Goal: Task Accomplishment & Management: Use online tool/utility

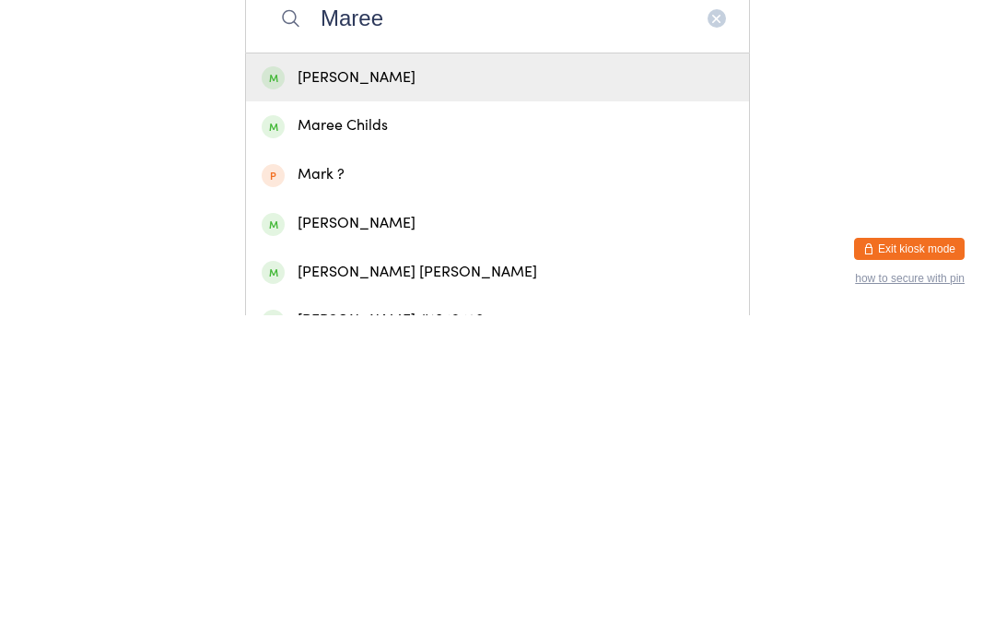
scroll to position [82, 0]
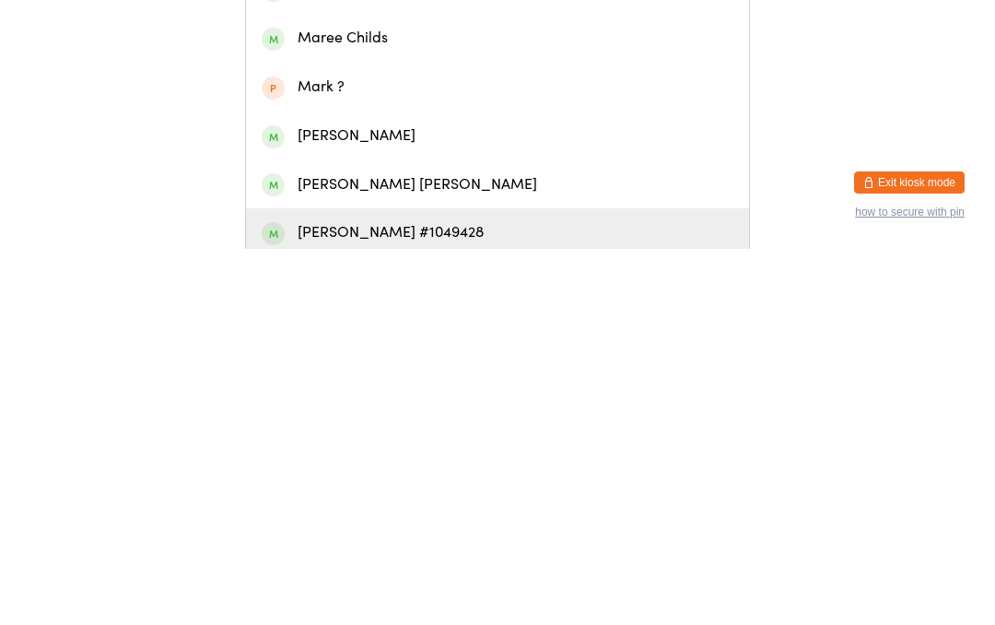
type input "Maree"
click at [411, 596] on div "[PERSON_NAME] #1049428" at bounding box center [498, 608] width 472 height 25
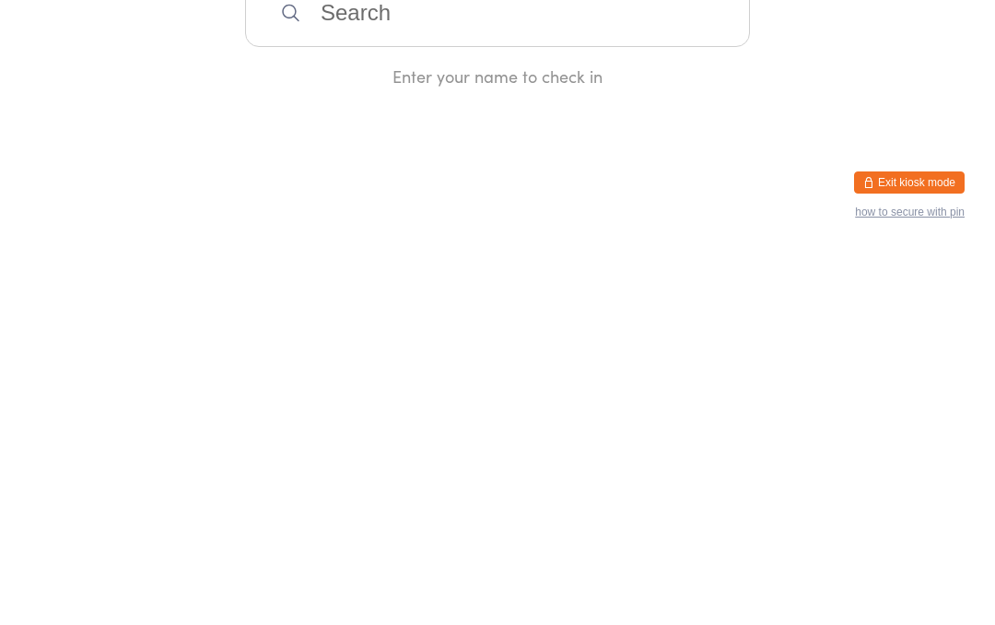
scroll to position [0, 0]
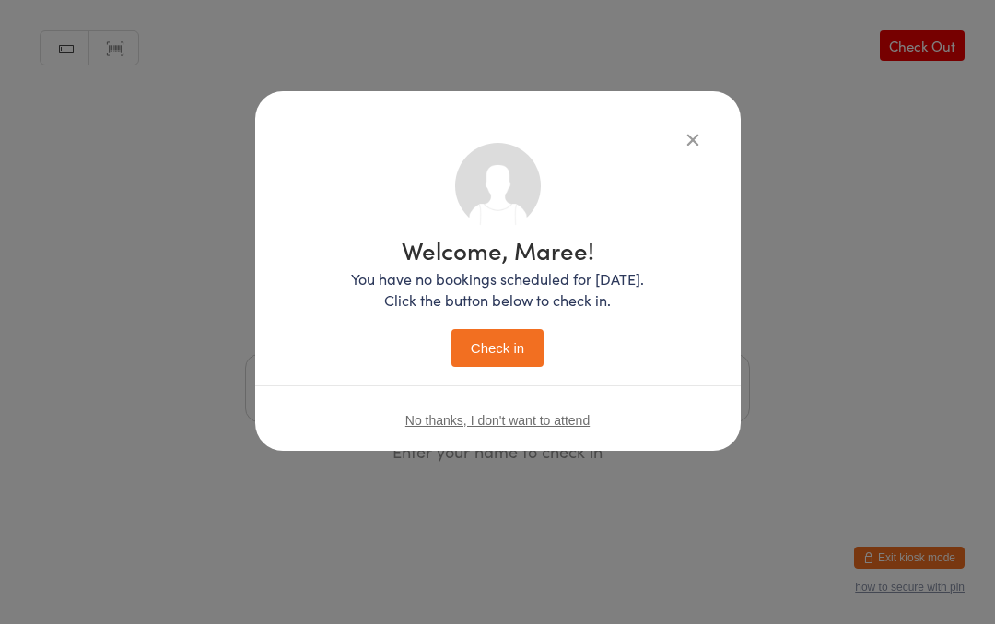
click at [516, 349] on button "Check in" at bounding box center [497, 349] width 92 height 38
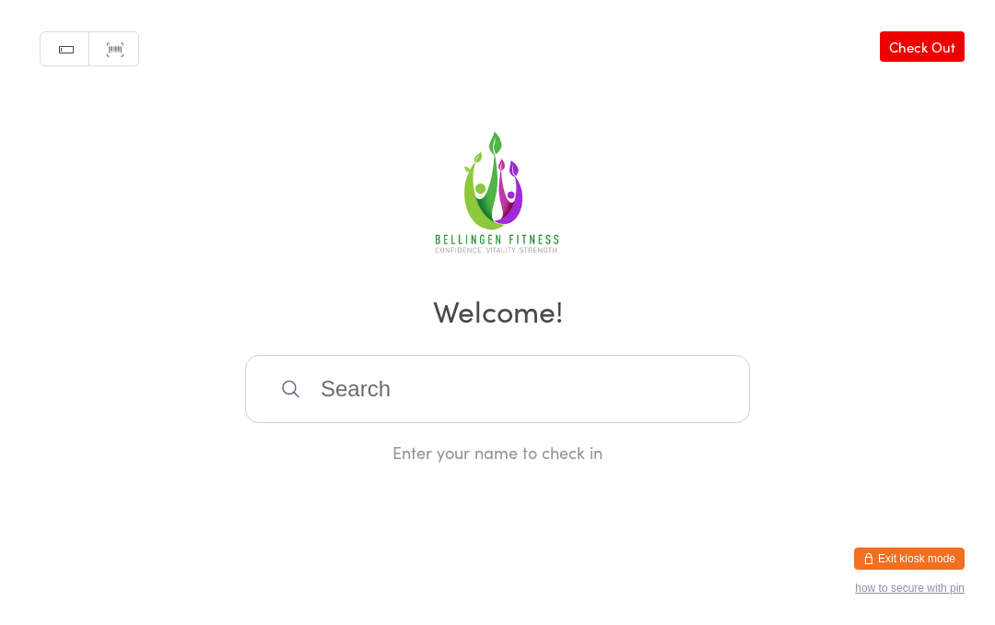
click at [405, 413] on input "search" at bounding box center [497, 389] width 505 height 68
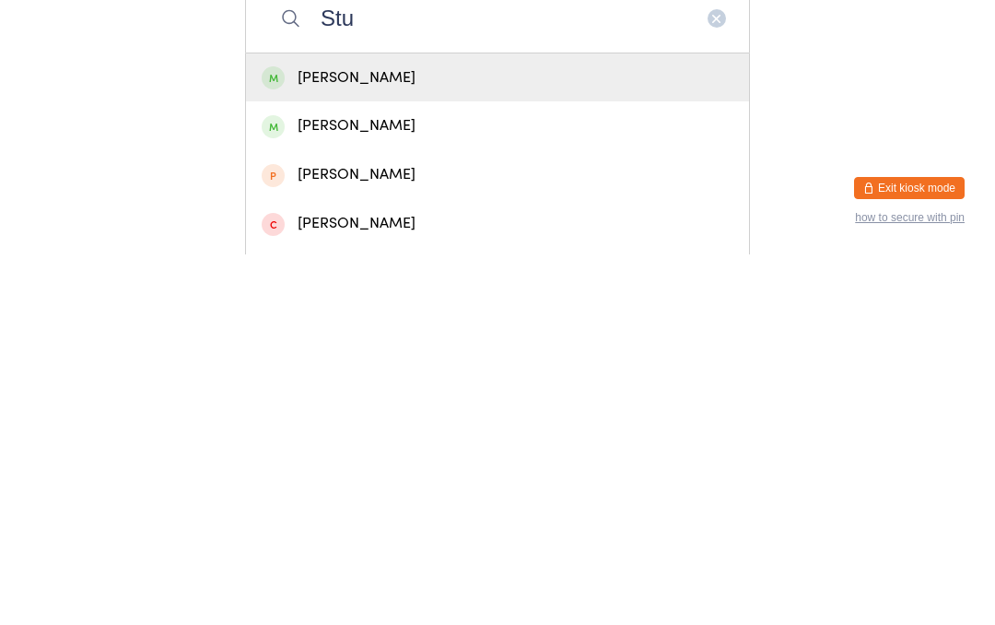
type input "Stu"
click at [421, 436] on div "[PERSON_NAME]" at bounding box center [498, 448] width 472 height 25
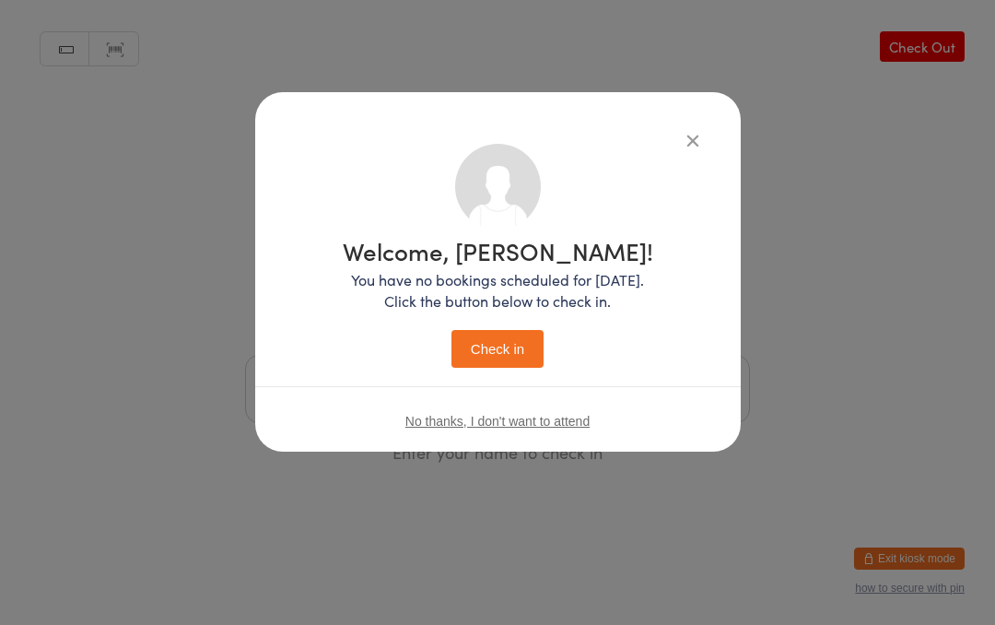
click at [509, 343] on button "Check in" at bounding box center [497, 349] width 92 height 38
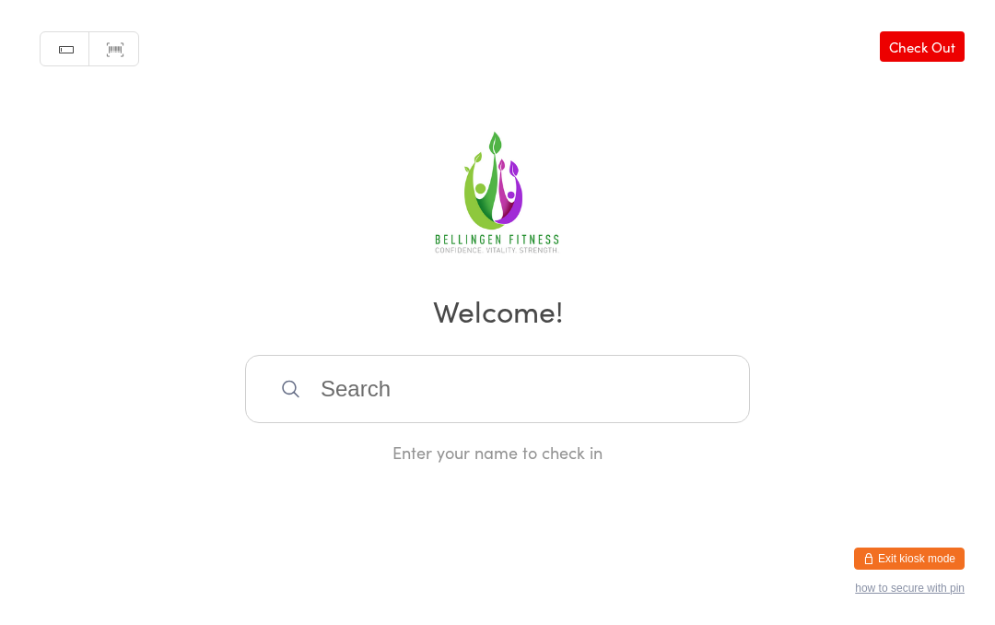
click at [691, 408] on input "search" at bounding box center [497, 389] width 505 height 68
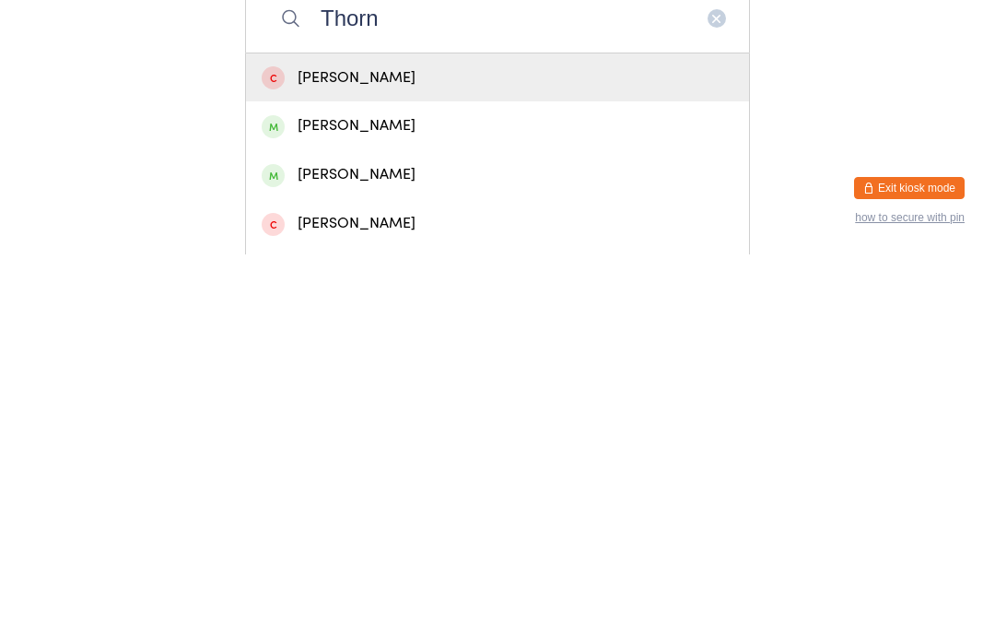
type input "Thorn"
click at [566, 533] on div "[PERSON_NAME]" at bounding box center [498, 545] width 472 height 25
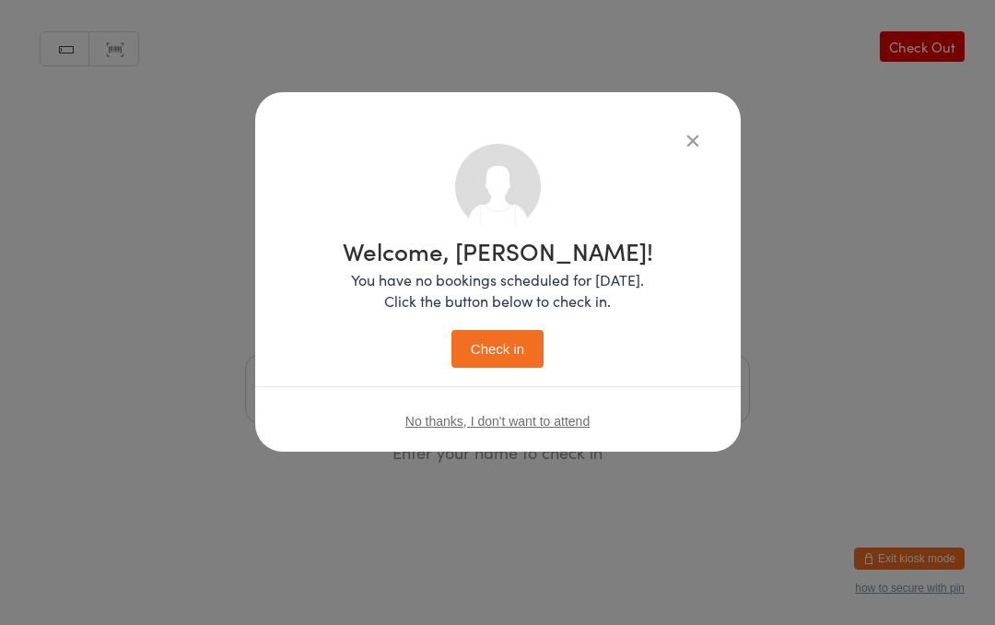
click at [506, 346] on button "Check in" at bounding box center [497, 349] width 92 height 38
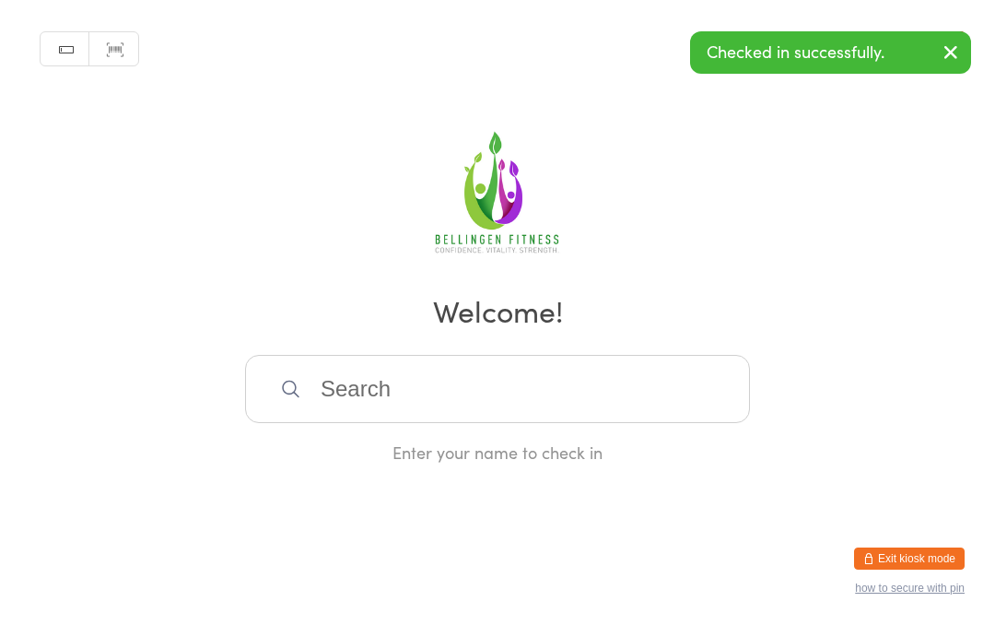
click at [347, 387] on input "search" at bounding box center [497, 389] width 505 height 68
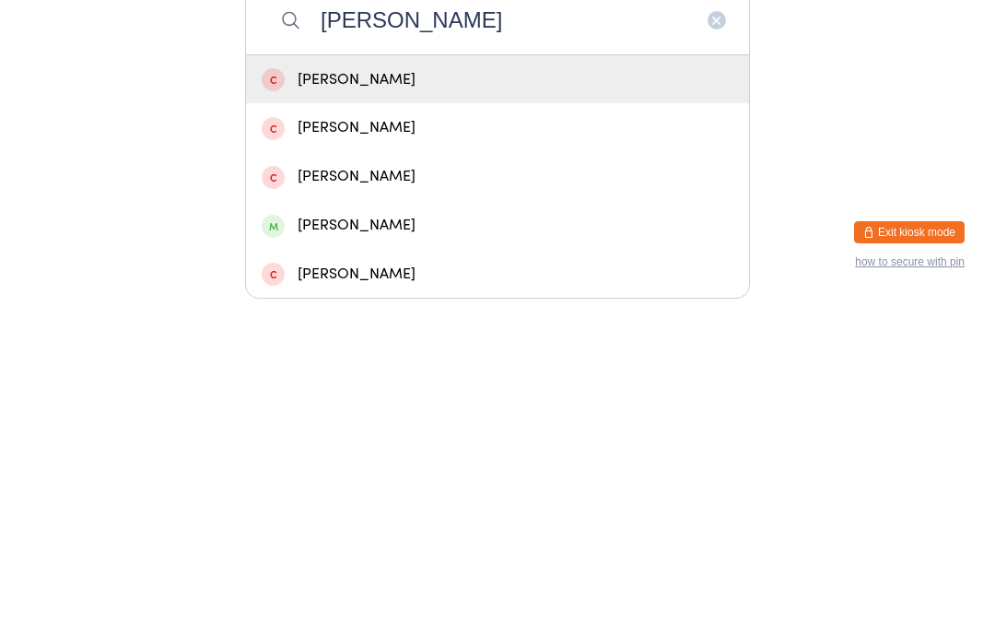
scroll to position [44, 0]
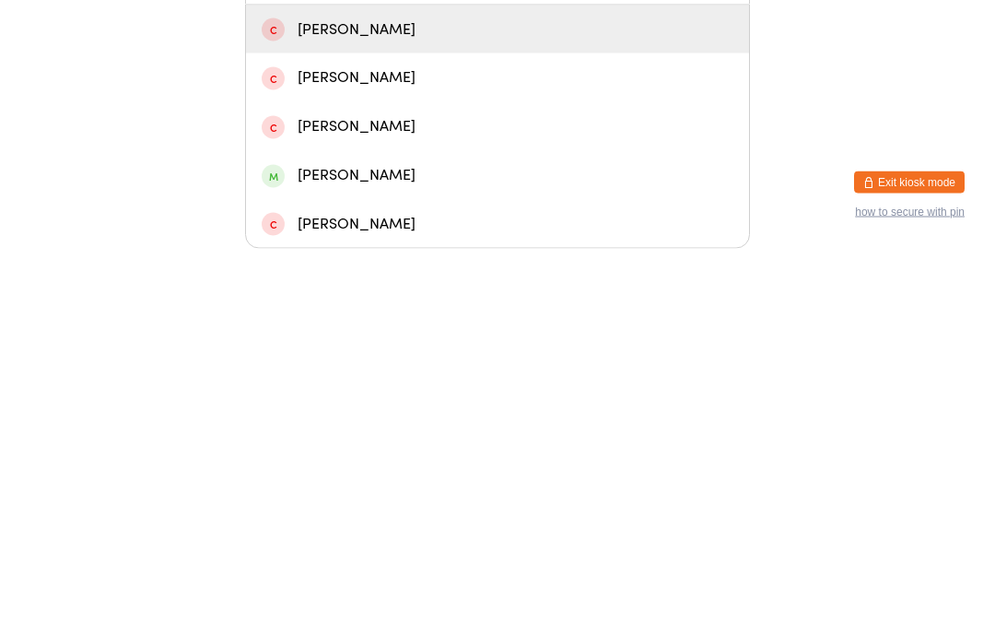
type input "[PERSON_NAME]"
click at [413, 539] on div "[PERSON_NAME]" at bounding box center [498, 551] width 472 height 25
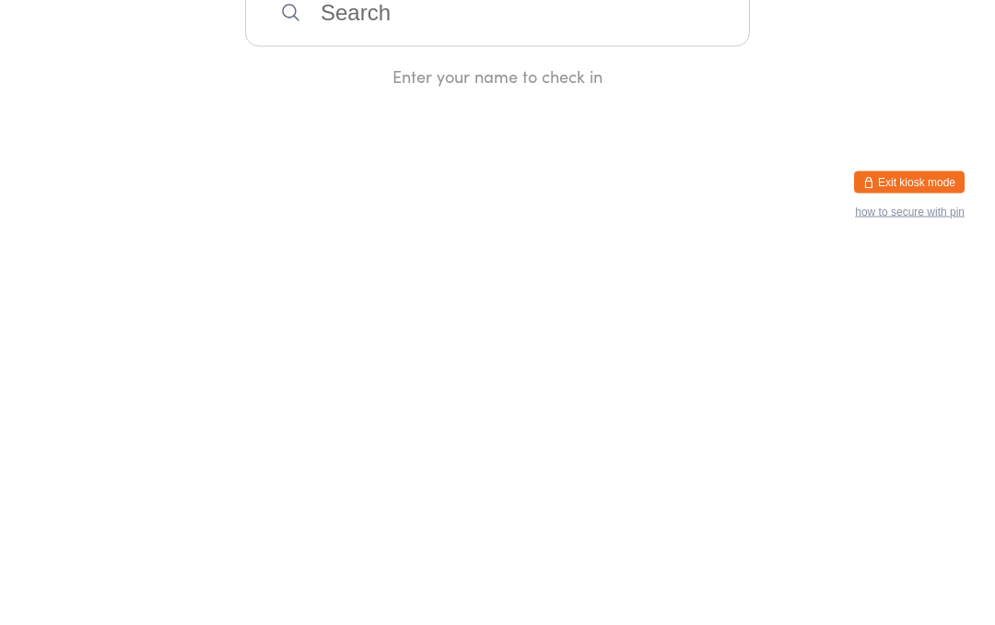
scroll to position [0, 0]
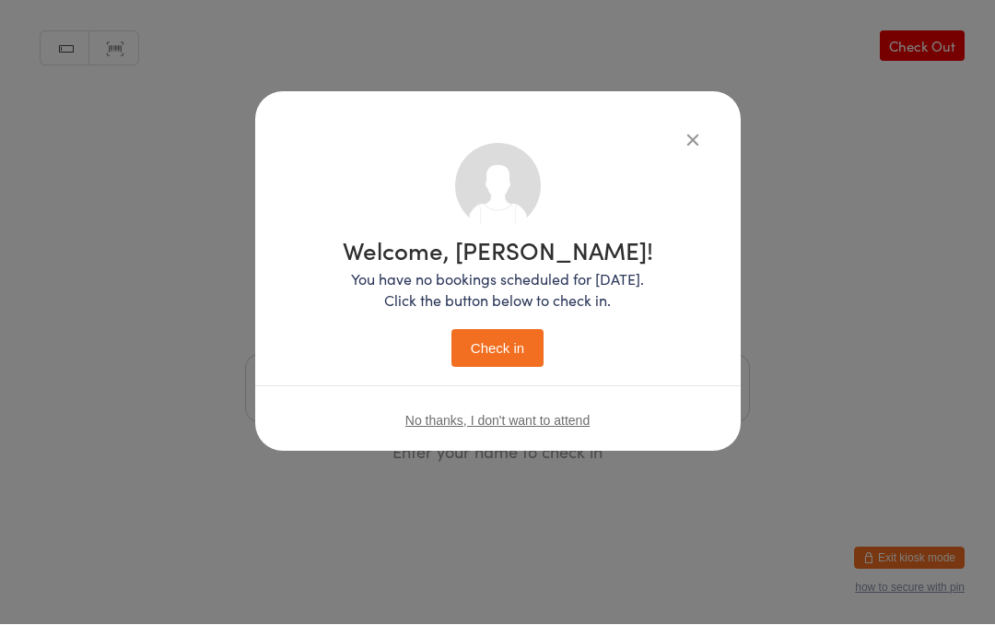
click at [503, 339] on button "Check in" at bounding box center [497, 349] width 92 height 38
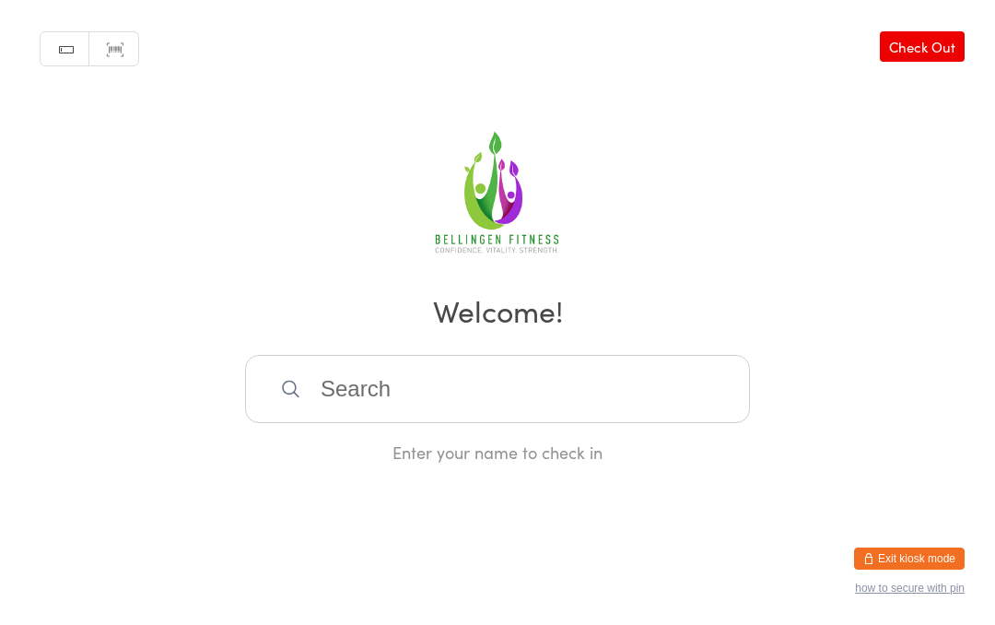
click at [452, 400] on input "search" at bounding box center [497, 389] width 505 height 68
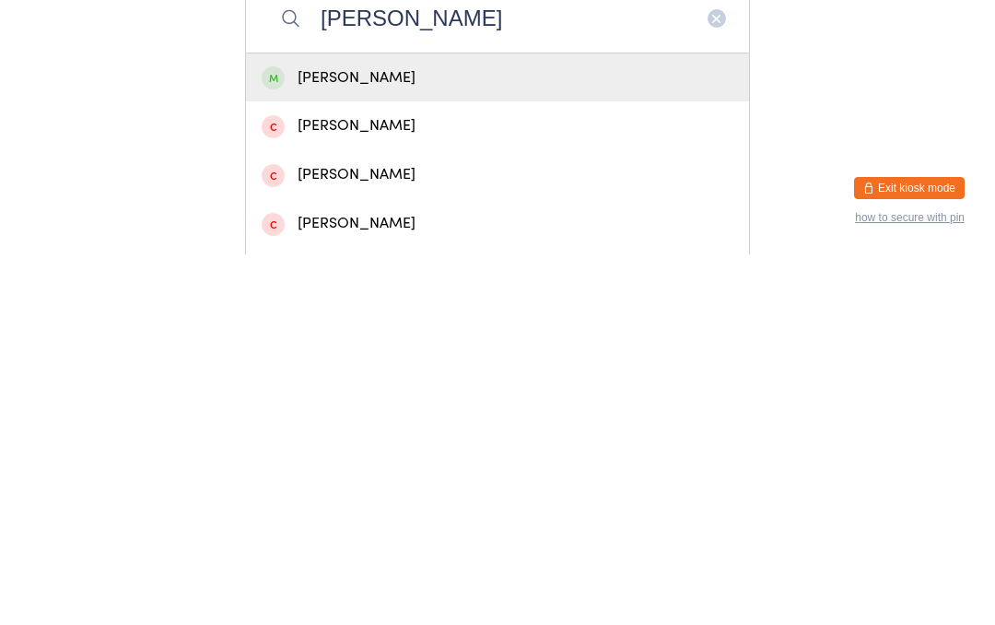
type input "Joseph"
click at [418, 436] on div "Joseph Schreenan" at bounding box center [498, 448] width 472 height 25
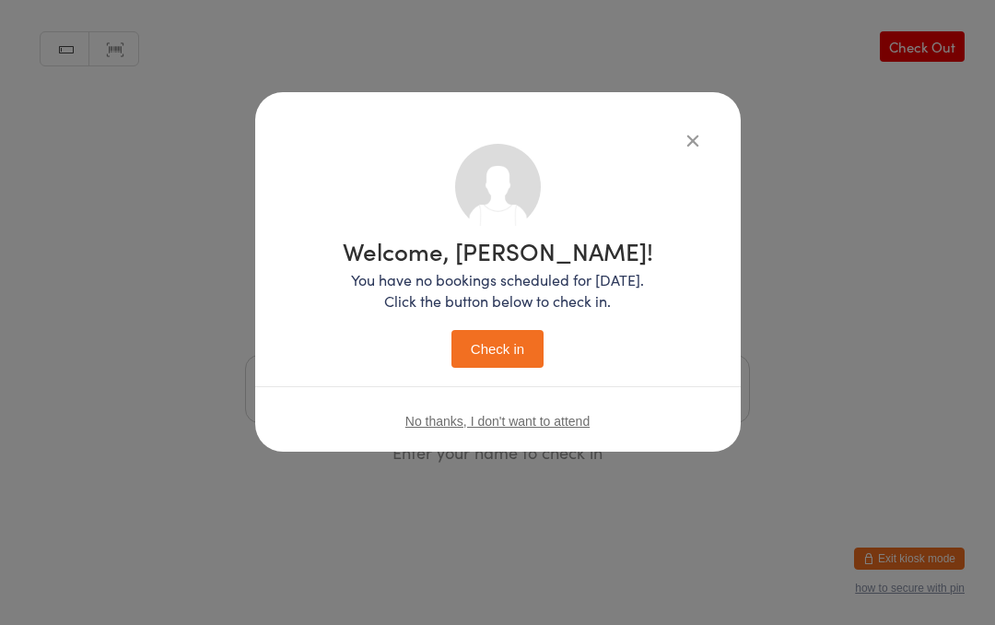
click at [506, 361] on button "Check in" at bounding box center [497, 349] width 92 height 38
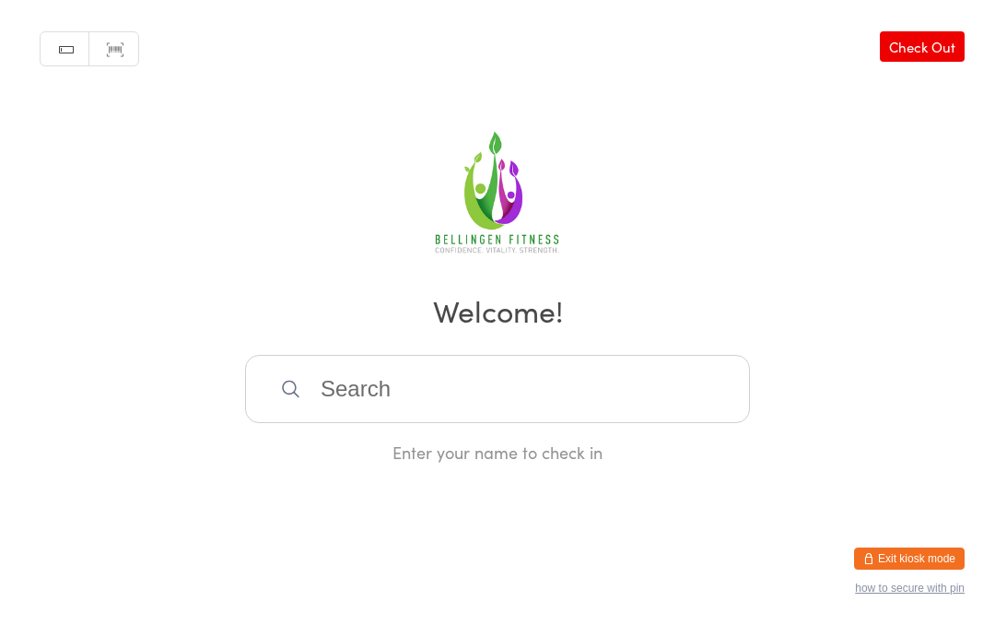
click at [298, 393] on input "search" at bounding box center [497, 389] width 505 height 68
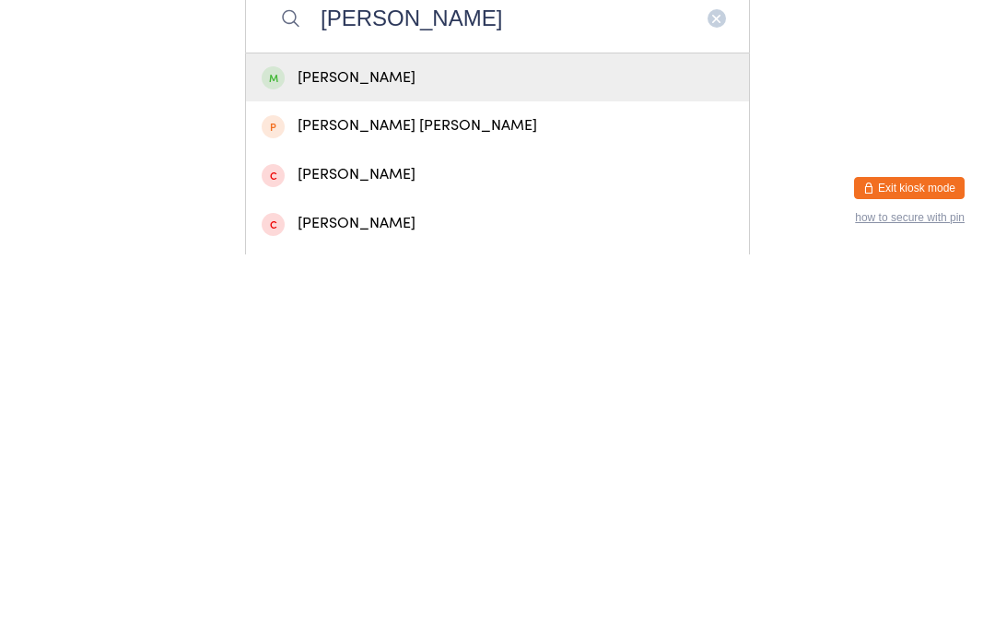
type input "Kim matt"
click at [493, 436] on div "Kim Marie Matthews" at bounding box center [498, 448] width 472 height 25
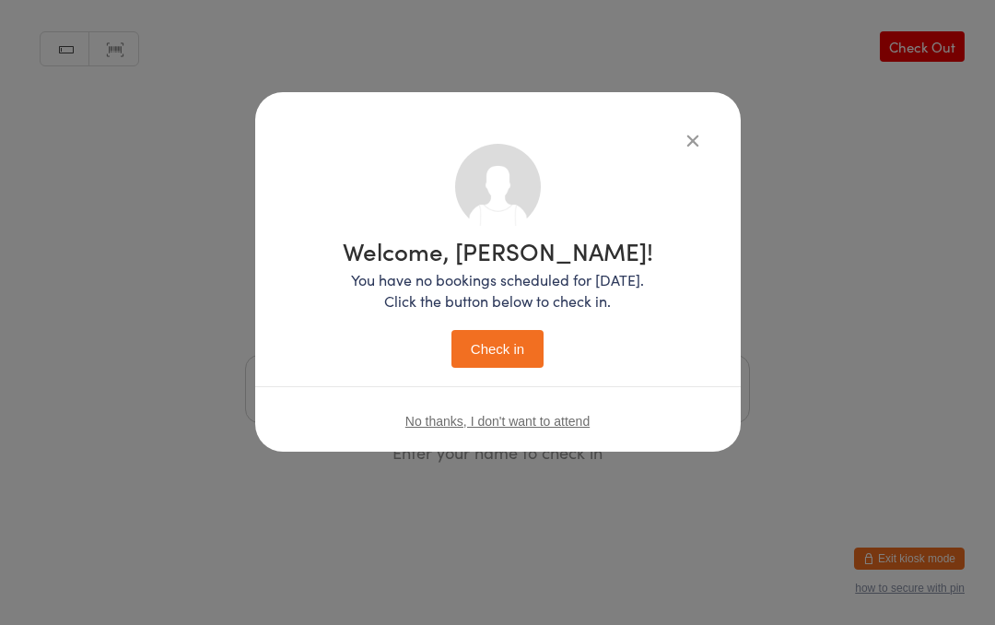
click at [502, 340] on button "Check in" at bounding box center [497, 349] width 92 height 38
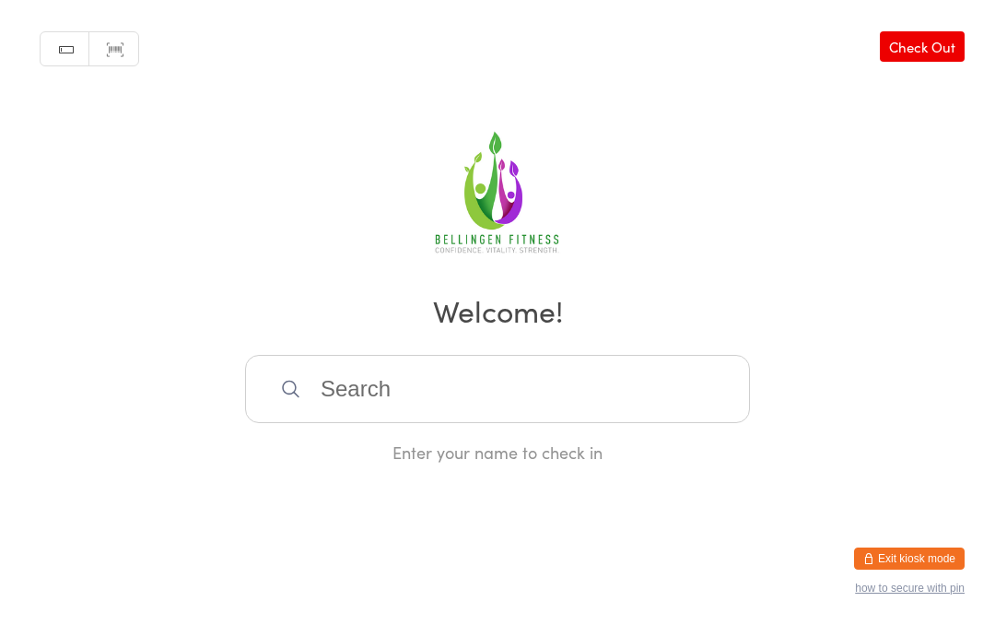
click at [425, 421] on input "search" at bounding box center [497, 389] width 505 height 68
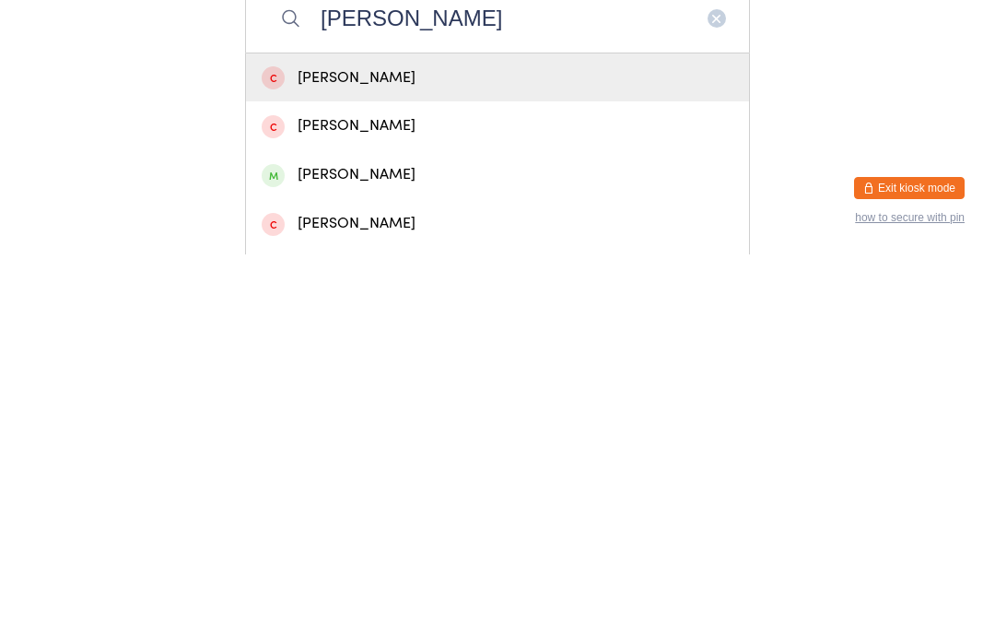
type input "Bob"
click at [339, 521] on div "Bob Riley" at bounding box center [497, 545] width 503 height 49
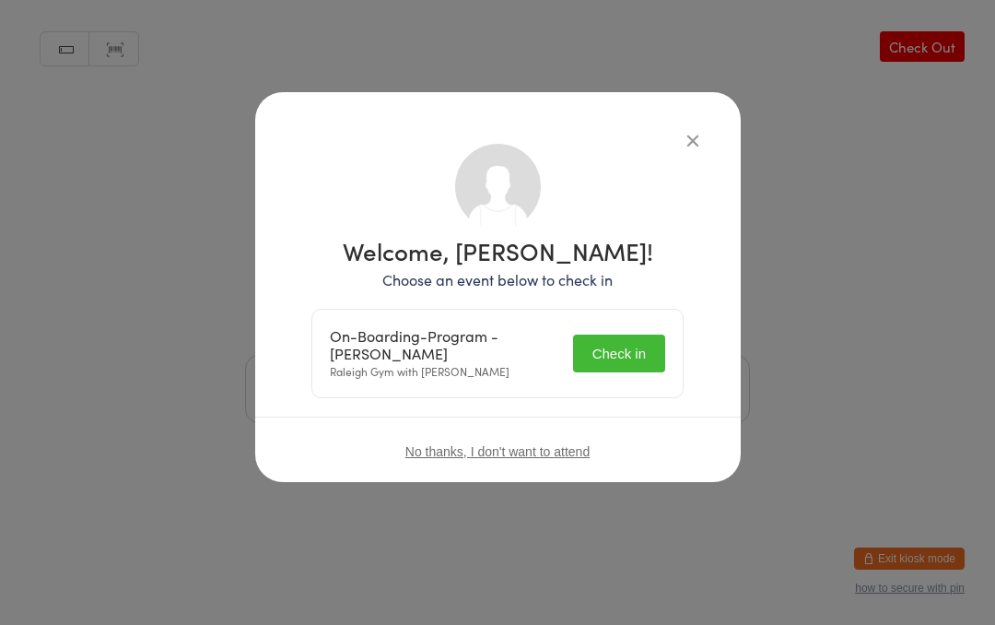
click at [611, 384] on div "On-Boarding-Program - Bob Riley Raleigh Gym with Tom Howarth Check in" at bounding box center [497, 354] width 370 height 88
click at [615, 350] on button "Check in" at bounding box center [619, 353] width 92 height 38
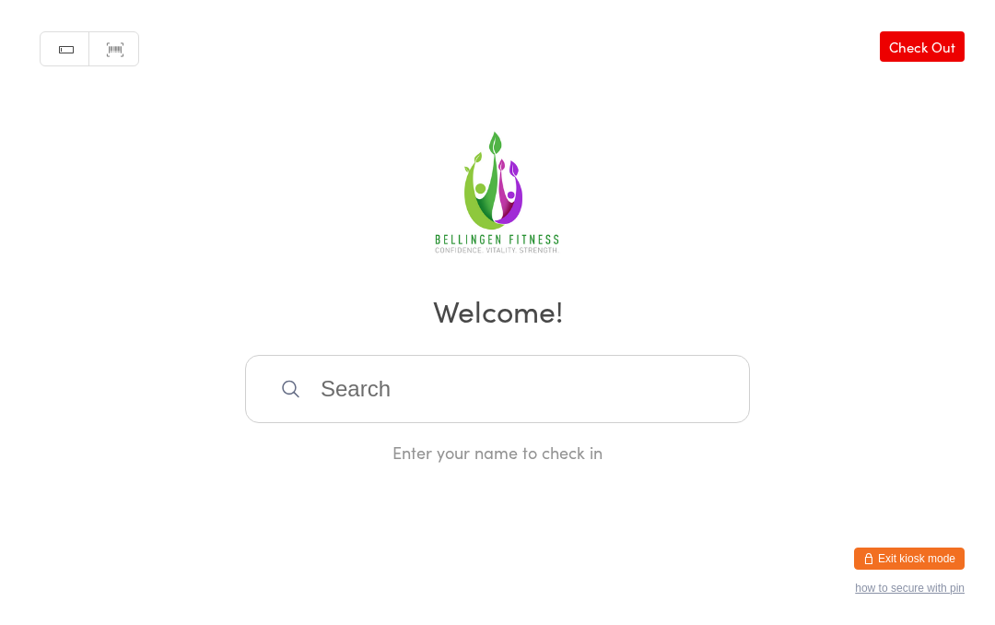
click at [738, 281] on div "Manual search Scanner input Check Out Welcome! Enter your name to check in" at bounding box center [497, 231] width 995 height 463
click at [413, 405] on input "search" at bounding box center [497, 389] width 505 height 68
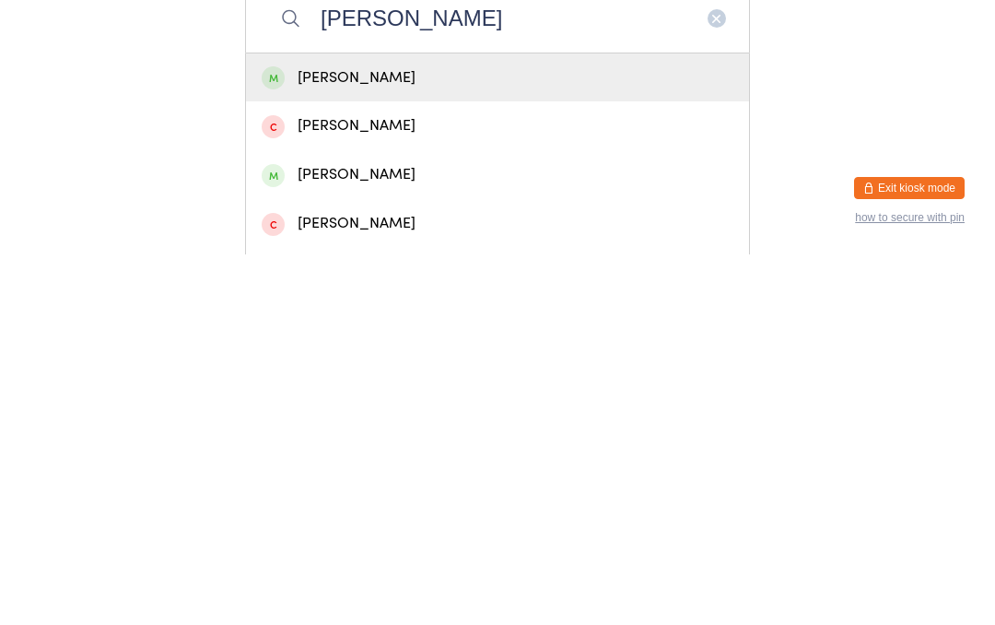
type input "Joe"
click at [408, 436] on div "Joe Garson" at bounding box center [498, 448] width 472 height 25
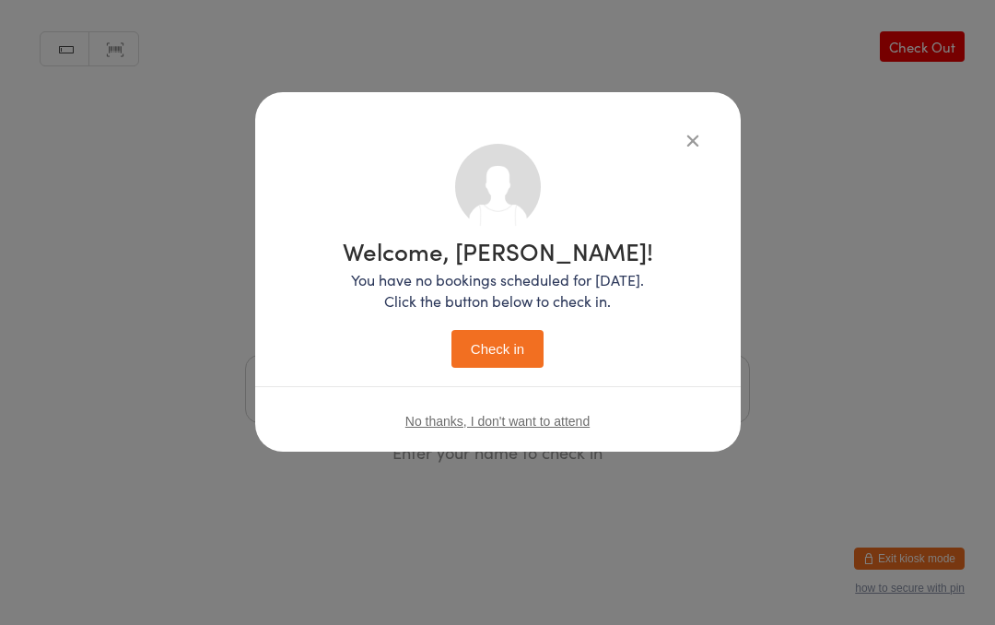
click at [516, 355] on button "Check in" at bounding box center [497, 349] width 92 height 38
